Goal: Task Accomplishment & Management: Manage account settings

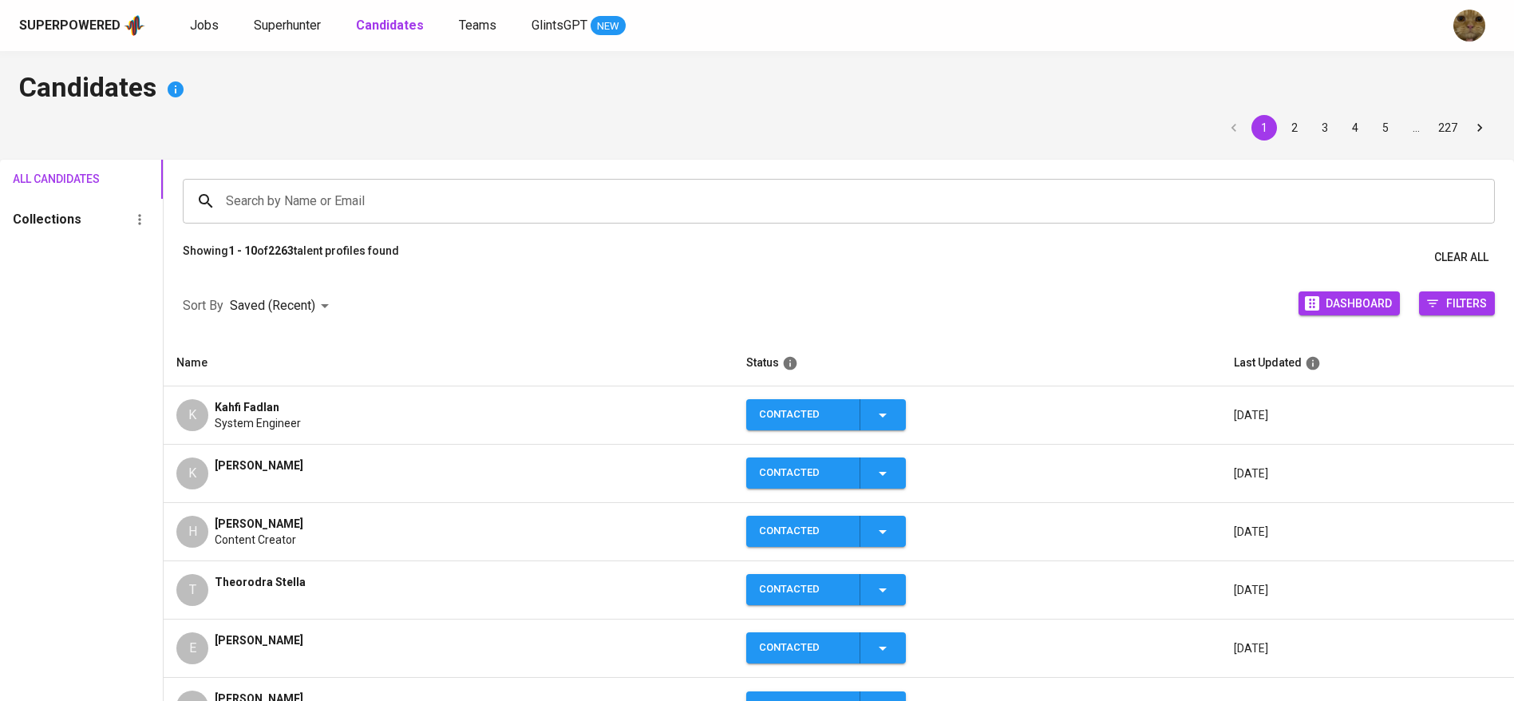
click at [326, 580] on div "T Theorodra Stella" at bounding box center [448, 590] width 544 height 32
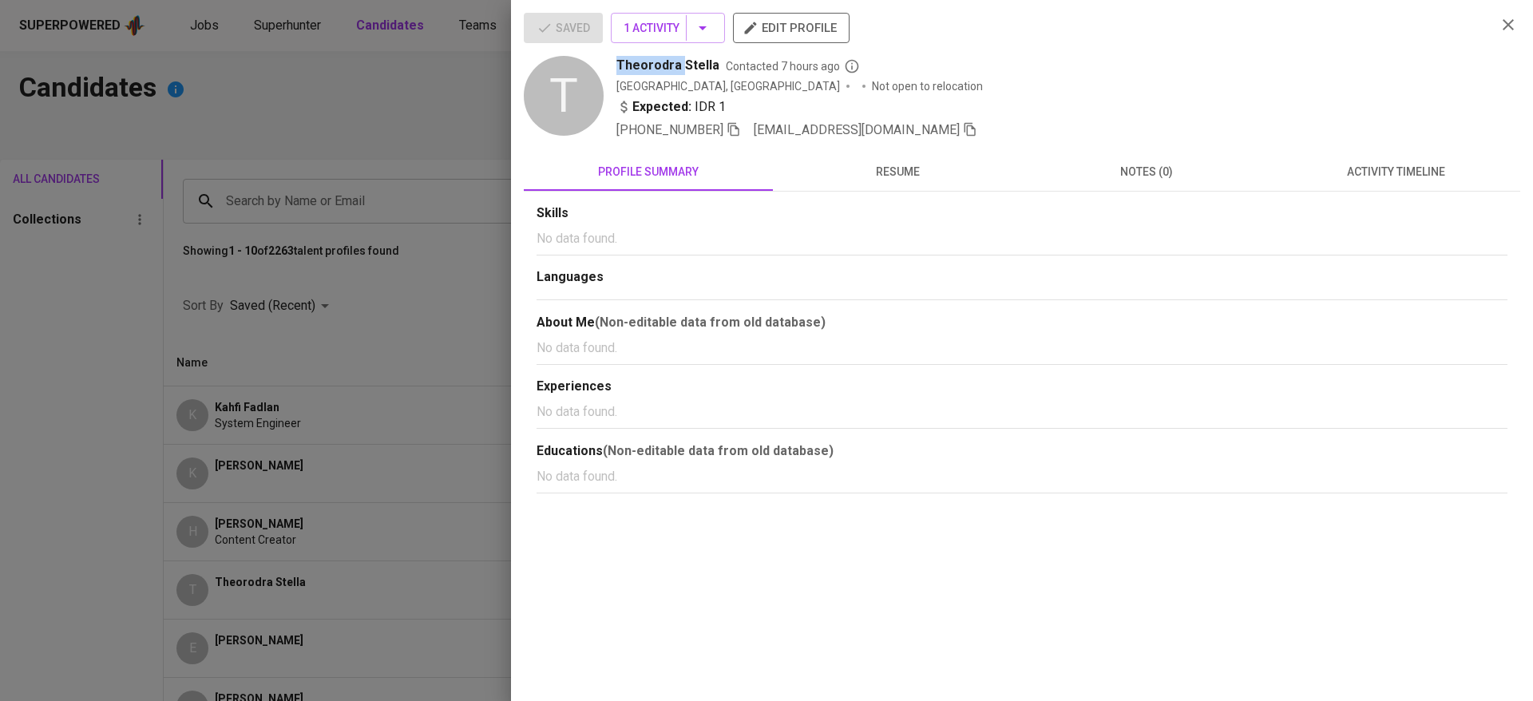
drag, startPoint x: 681, startPoint y: 57, endPoint x: 703, endPoint y: 54, distance: 22.6
click at [703, 54] on div "Saved 1 Activity edit profile T [PERSON_NAME] Contacted 7 hours ago [GEOGRAPHIC…" at bounding box center [1004, 76] width 960 height 127
click at [1510, 33] on icon "button" at bounding box center [1507, 24] width 19 height 19
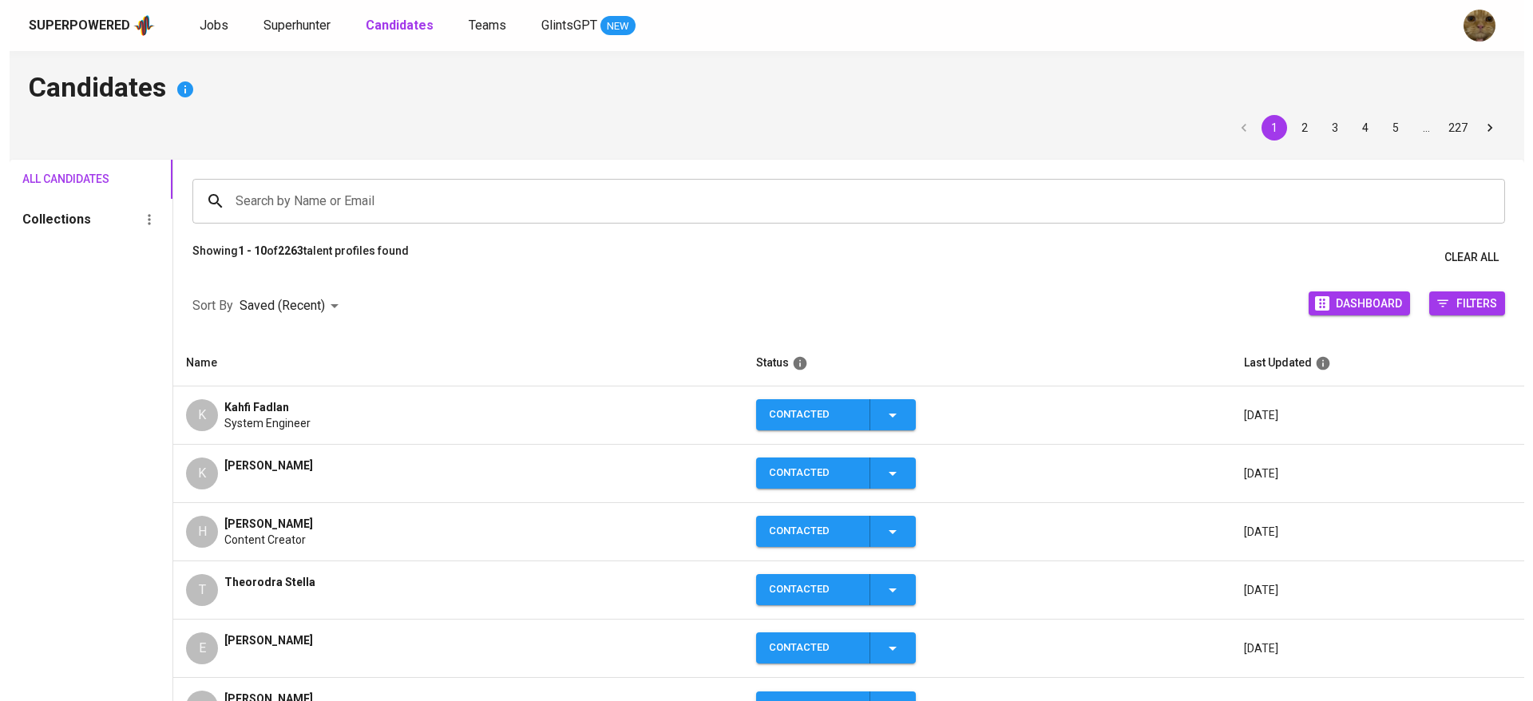
scroll to position [131, 0]
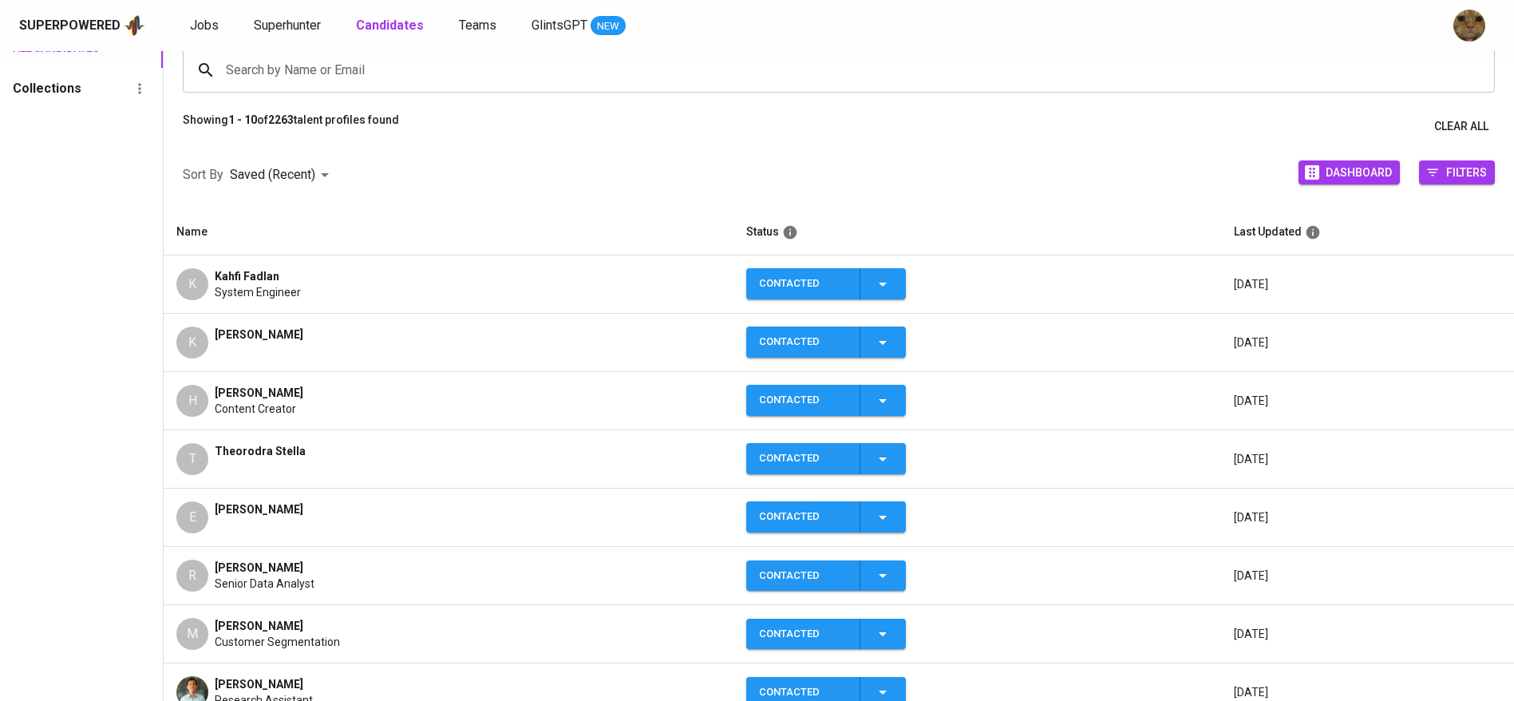
click at [334, 426] on td "H [PERSON_NAME] Content Creator" at bounding box center [448, 401] width 569 height 58
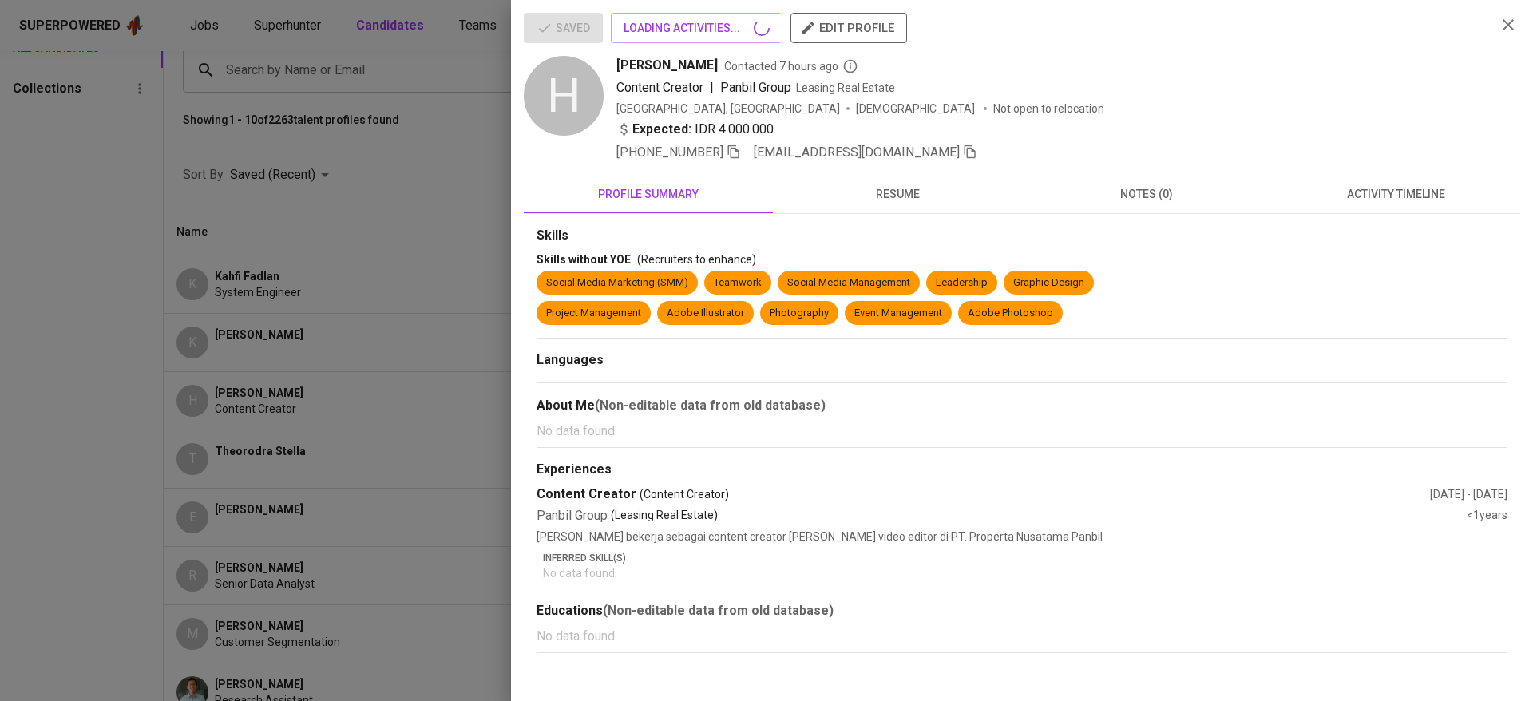
click at [84, 454] on div at bounding box center [766, 350] width 1533 height 701
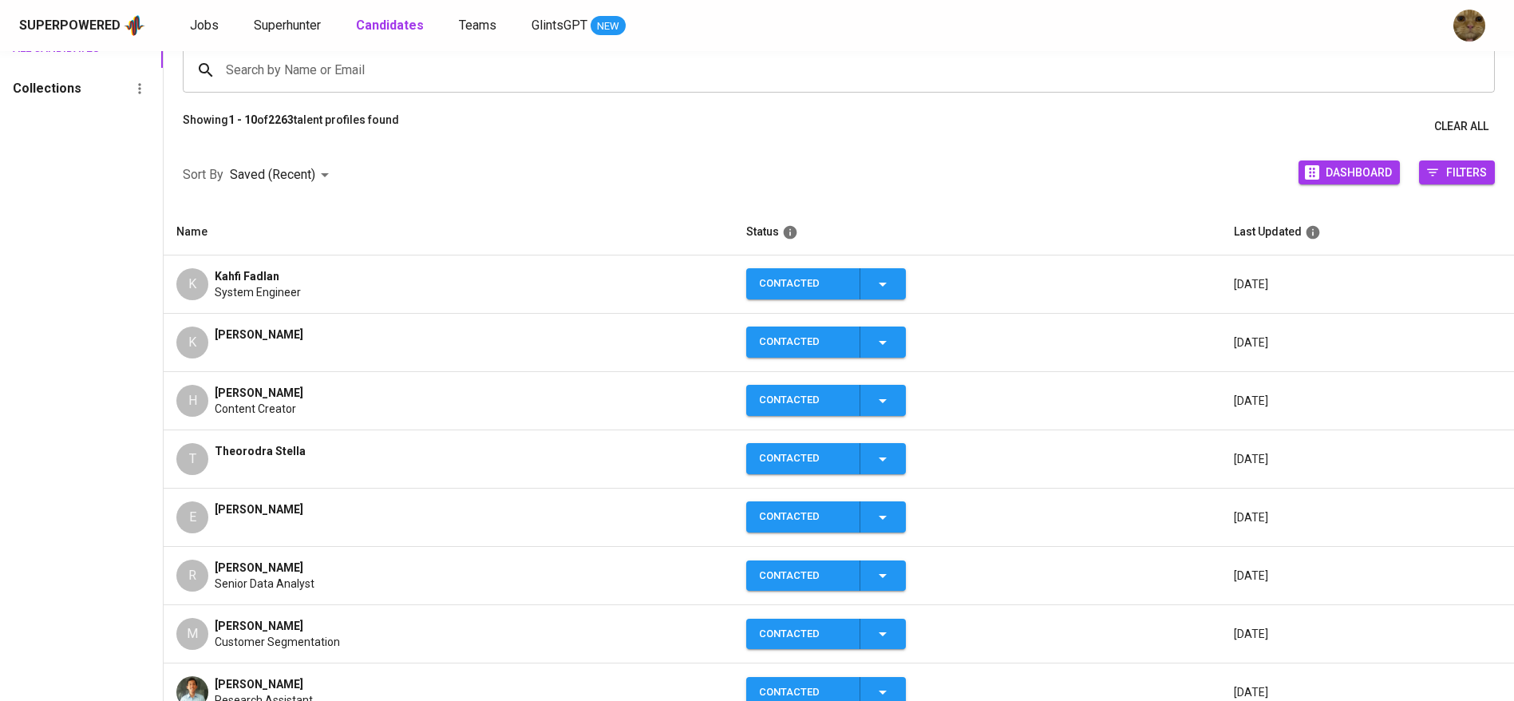
click at [207, 468] on div "T" at bounding box center [192, 459] width 32 height 32
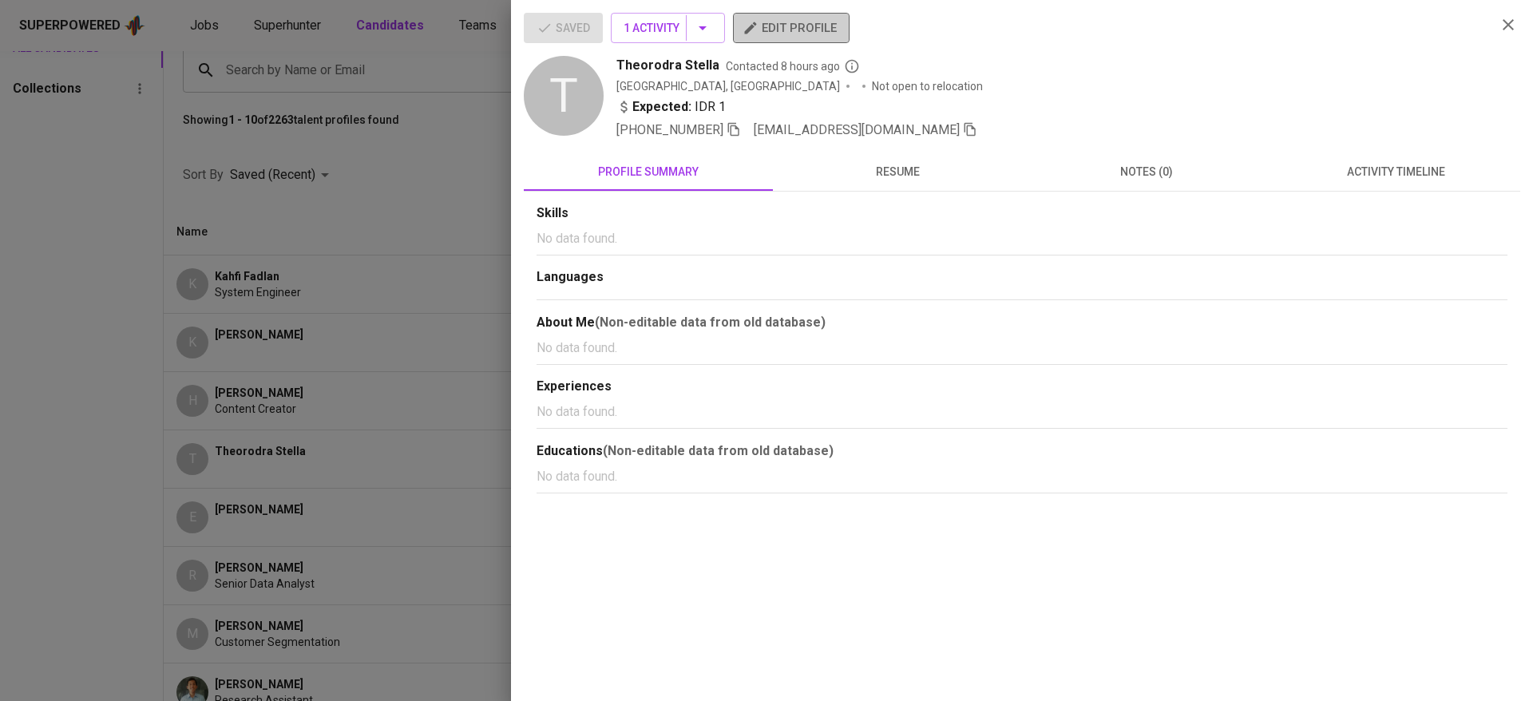
click at [777, 18] on span "edit profile" at bounding box center [791, 28] width 91 height 21
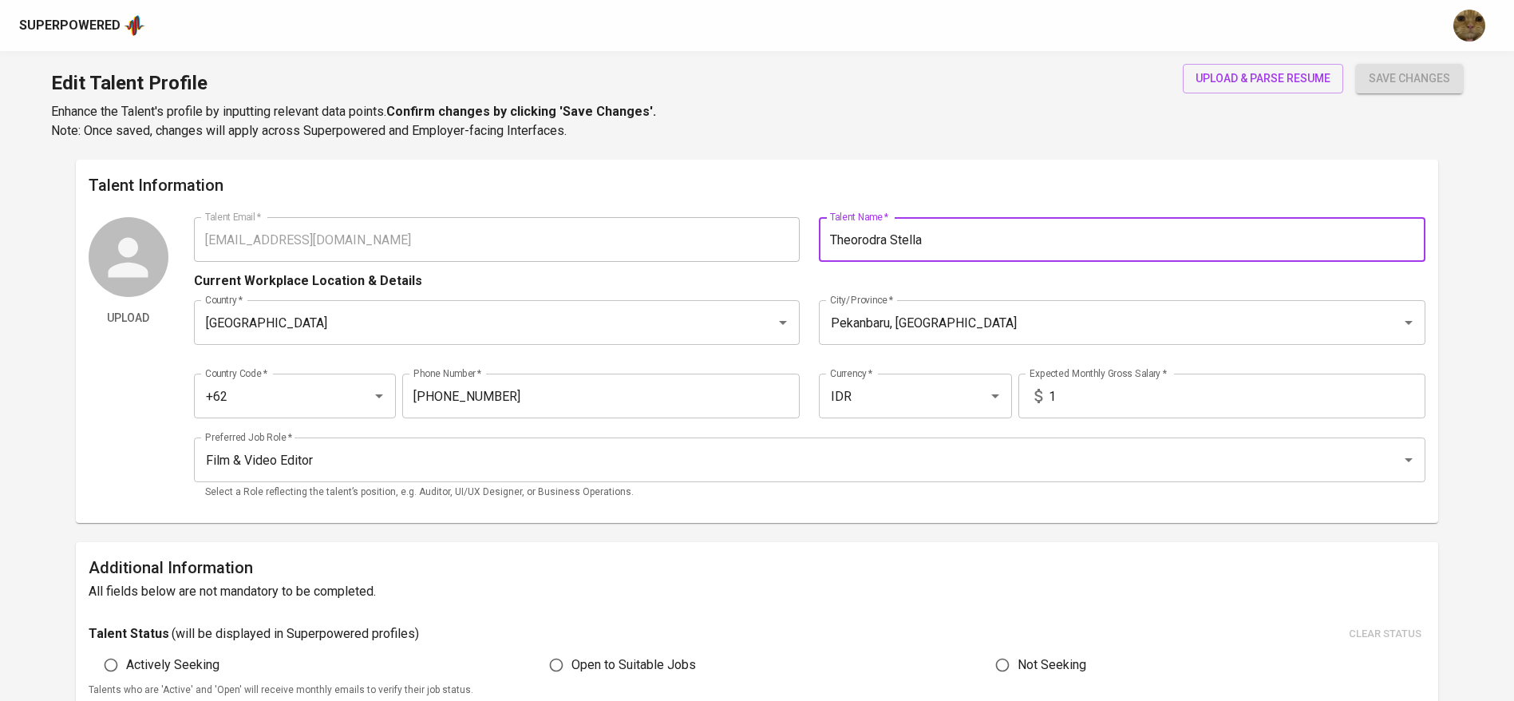
click at [938, 243] on input "Theorodra Stella" at bounding box center [1122, 239] width 607 height 45
type input "Theodora Esthella"
click at [1356, 64] on button "save changes" at bounding box center [1409, 79] width 107 height 30
